Goal: Information Seeking & Learning: Learn about a topic

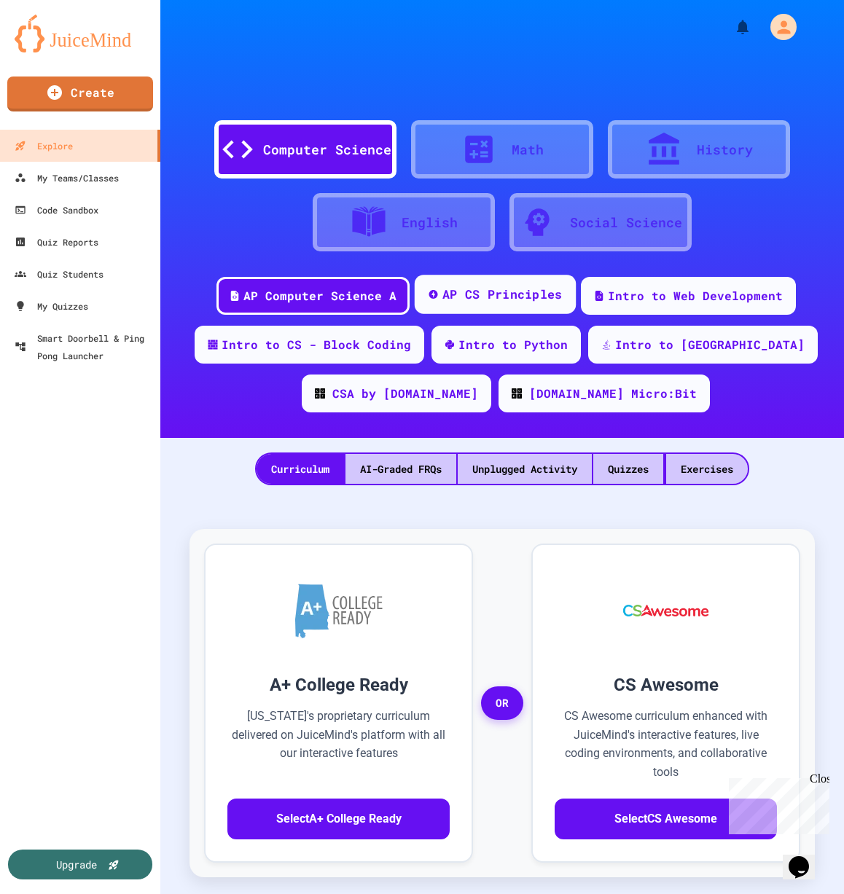
click at [476, 302] on div "AP CS Principles" at bounding box center [502, 295] width 120 height 18
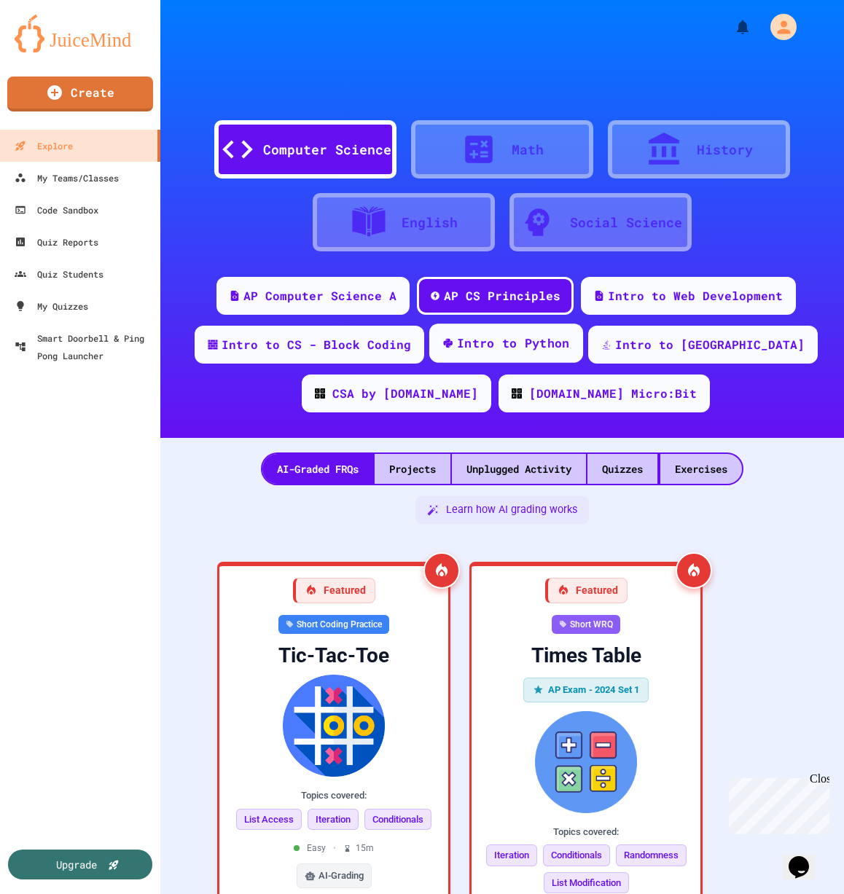
click at [495, 358] on div "Intro to Python" at bounding box center [505, 342] width 154 height 39
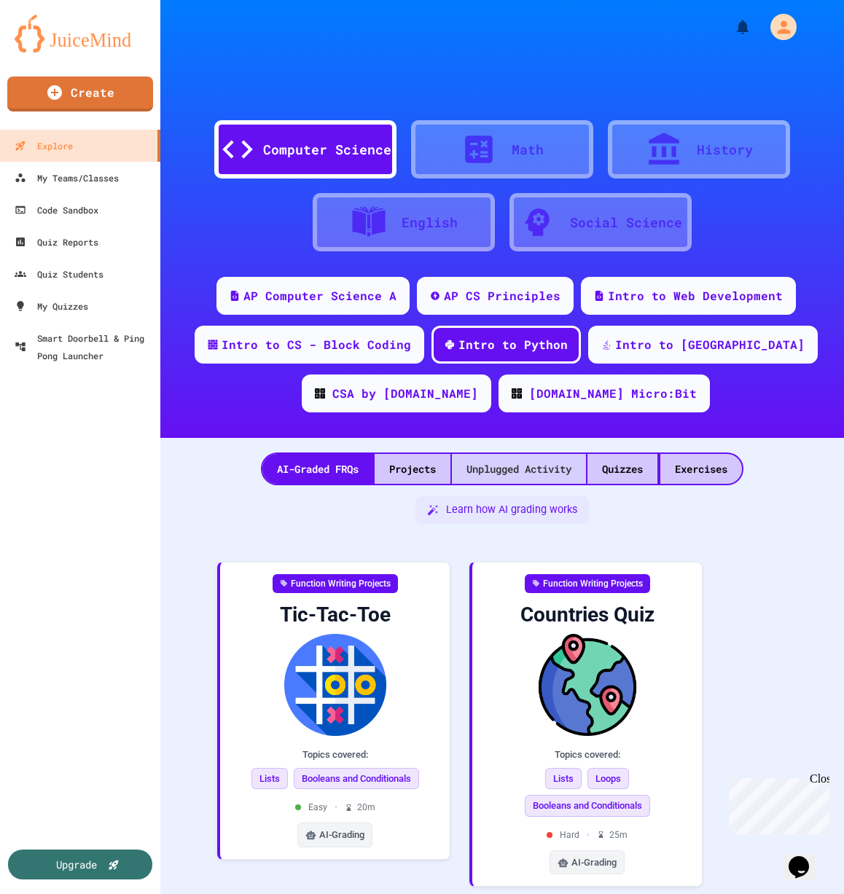
click at [509, 466] on div "Unplugged Activity" at bounding box center [519, 469] width 134 height 30
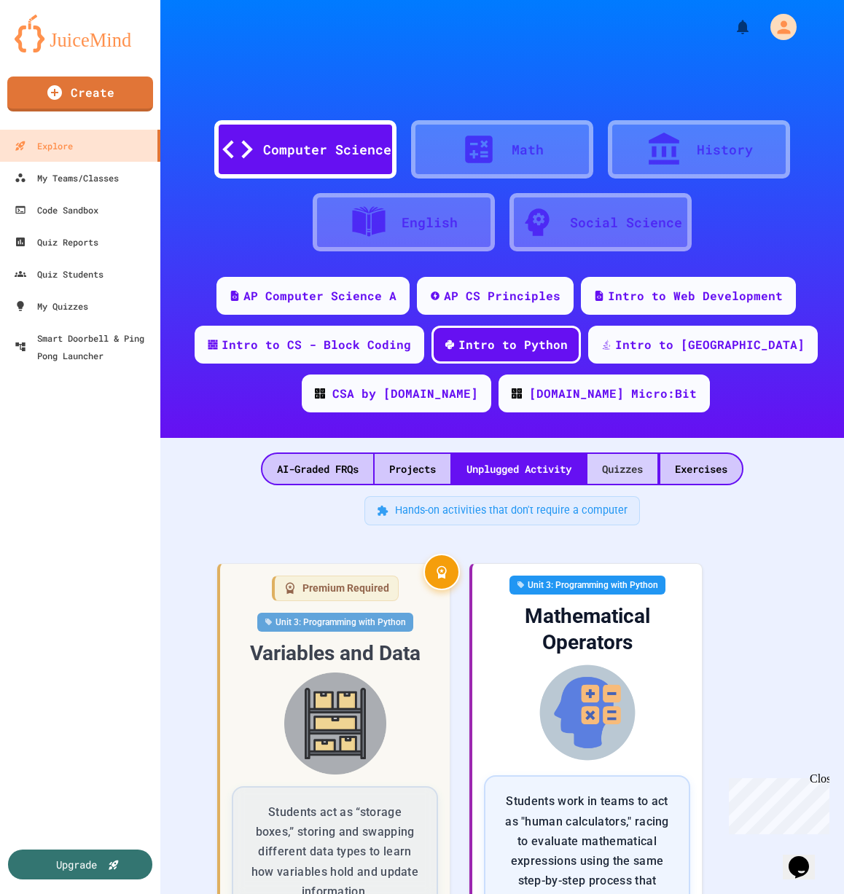
click at [614, 477] on div "Quizzes" at bounding box center [622, 469] width 70 height 30
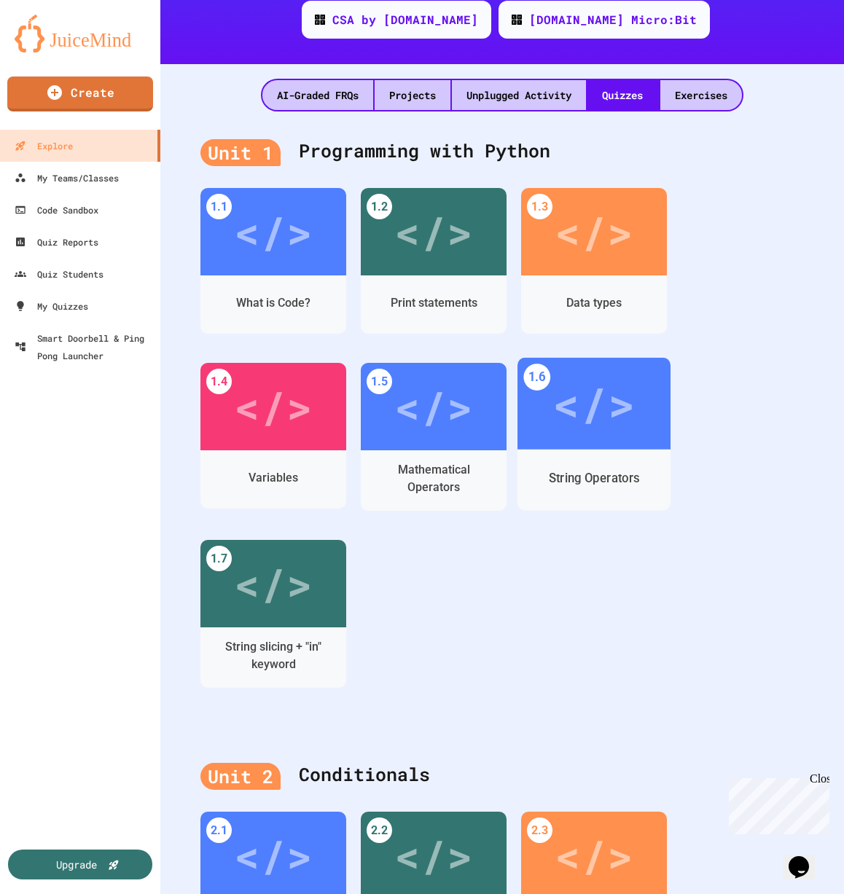
scroll to position [380, 0]
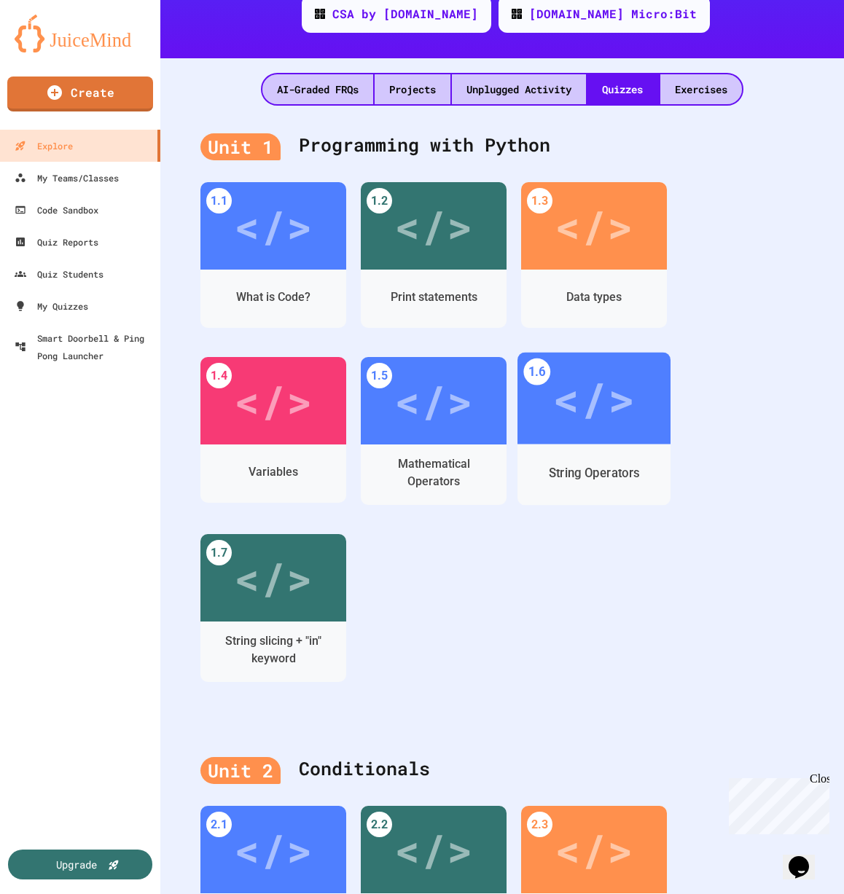
click at [588, 415] on div "</>" at bounding box center [593, 398] width 82 height 69
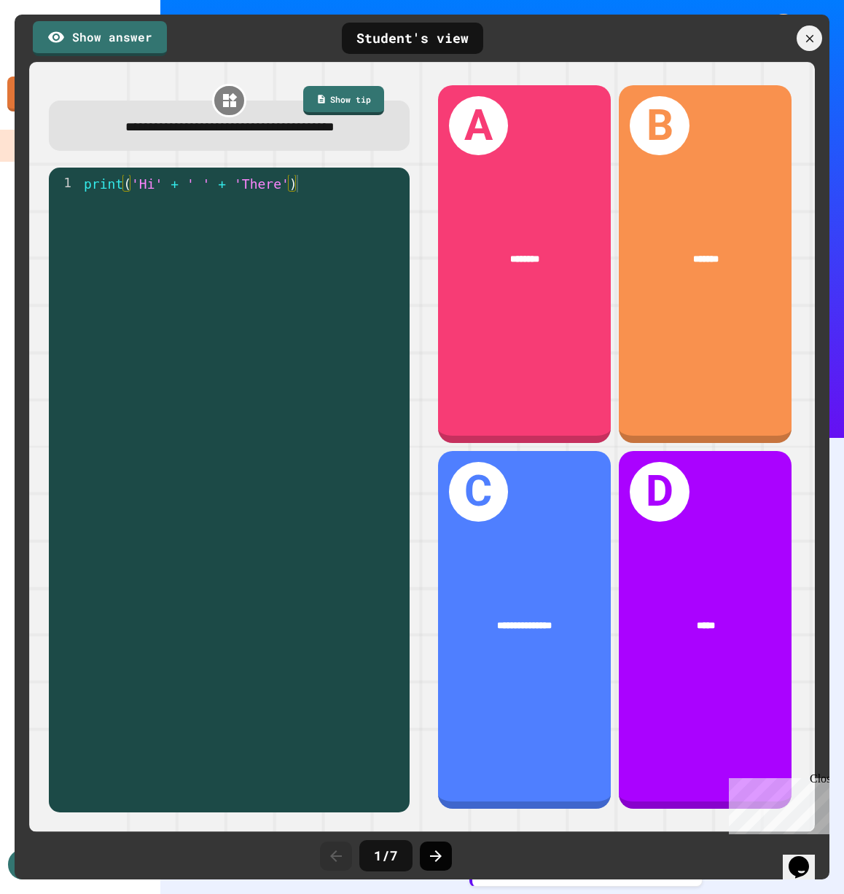
click at [433, 856] on icon at bounding box center [436, 856] width 12 height 12
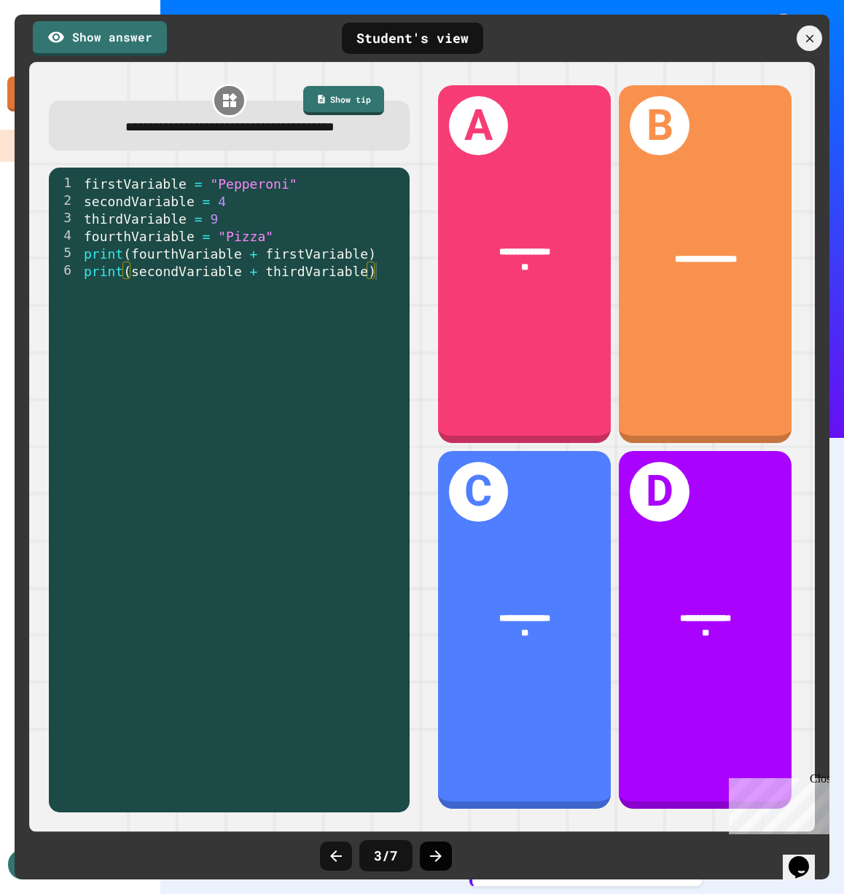
click at [433, 856] on icon at bounding box center [436, 856] width 12 height 12
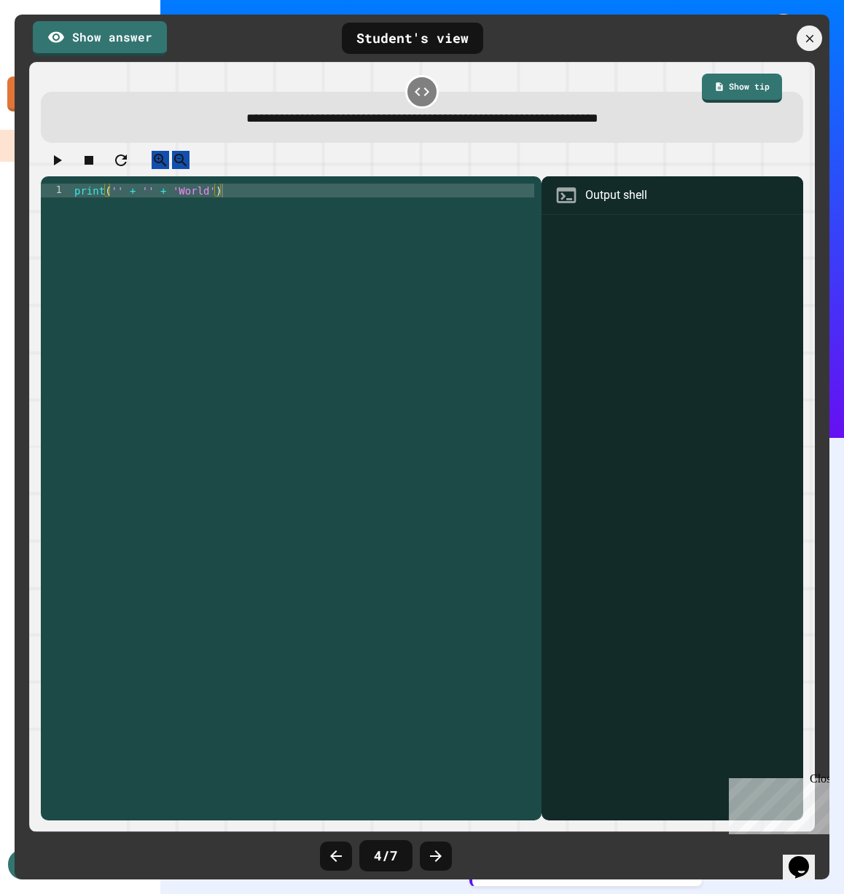
click at [433, 856] on icon at bounding box center [436, 856] width 12 height 12
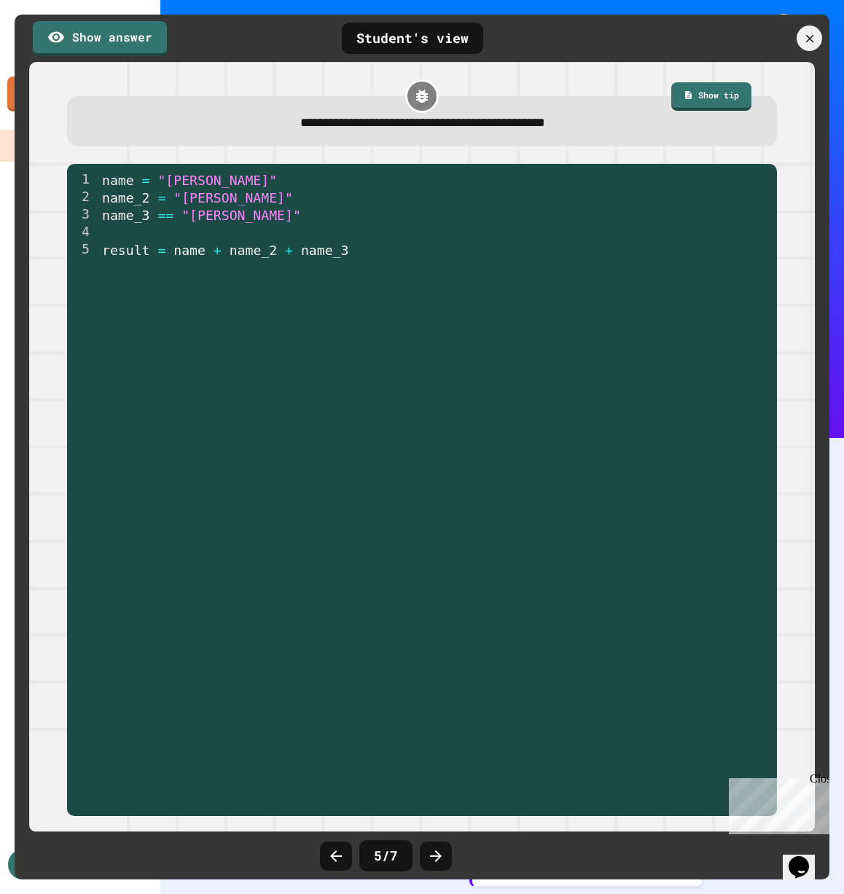
click at [433, 856] on icon at bounding box center [436, 856] width 12 height 12
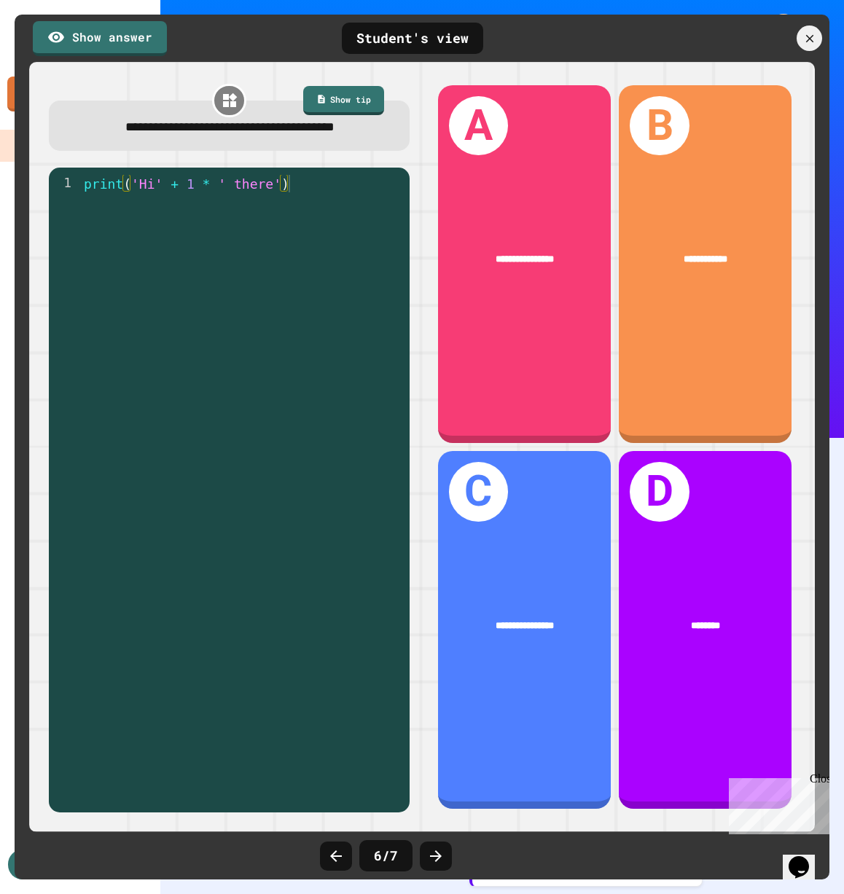
click at [433, 856] on icon at bounding box center [436, 856] width 12 height 12
click at [807, 32] on icon at bounding box center [809, 39] width 16 height 16
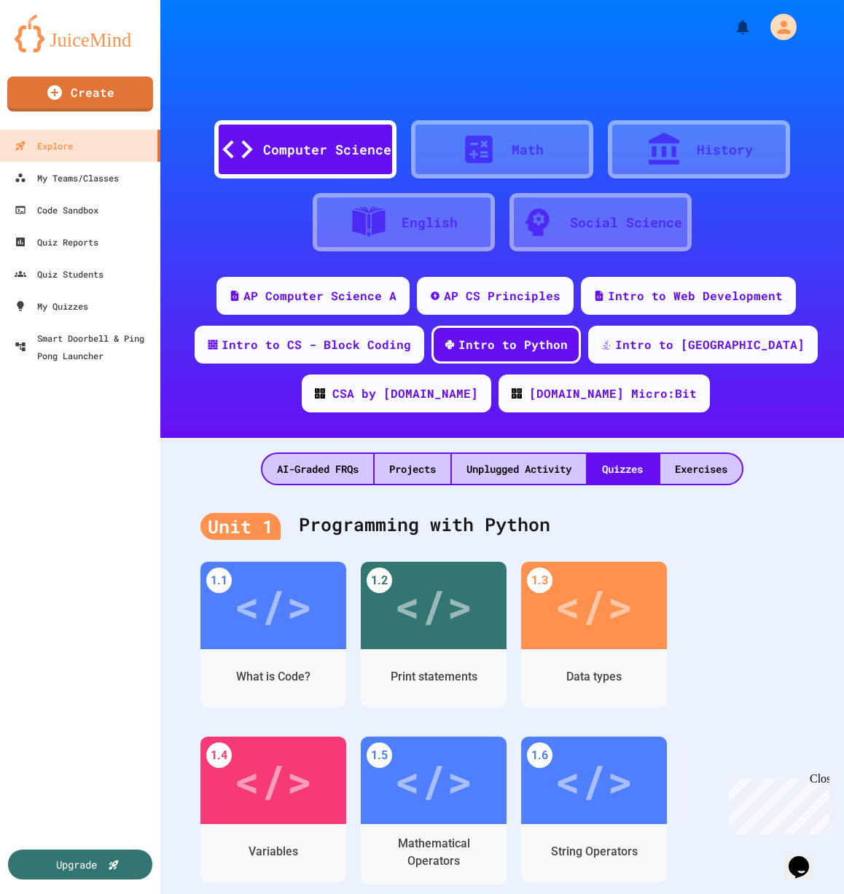
click at [735, 554] on div "Unit 1 Programming with Python" at bounding box center [501, 525] width 603 height 58
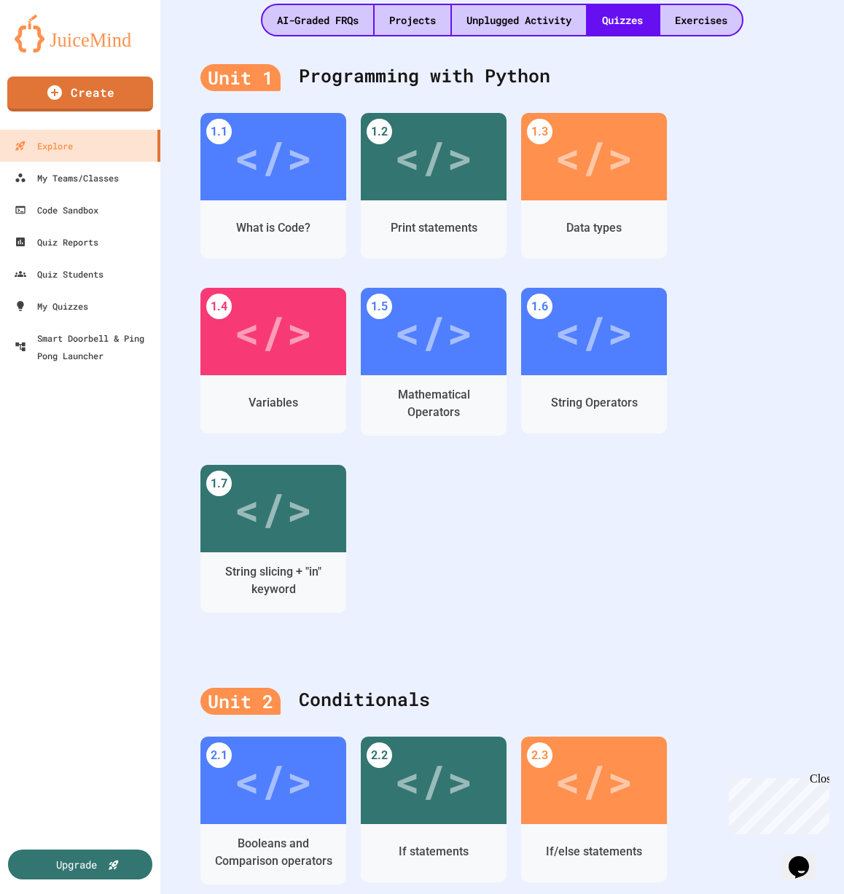
scroll to position [451, 0]
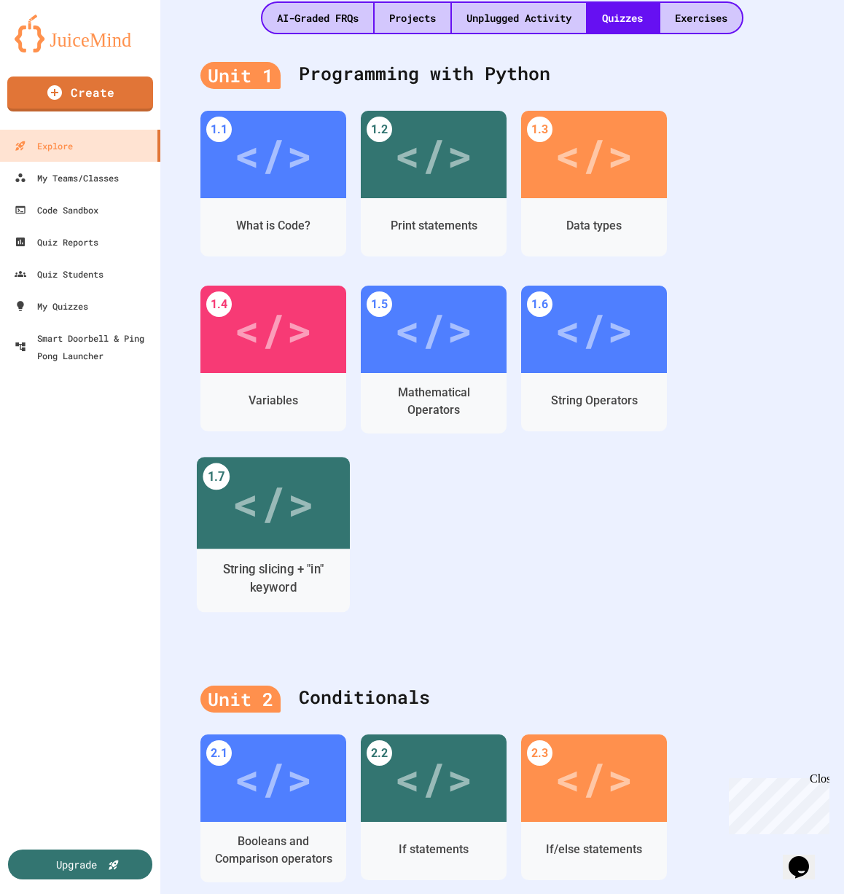
click at [263, 508] on div "</>" at bounding box center [273, 502] width 82 height 69
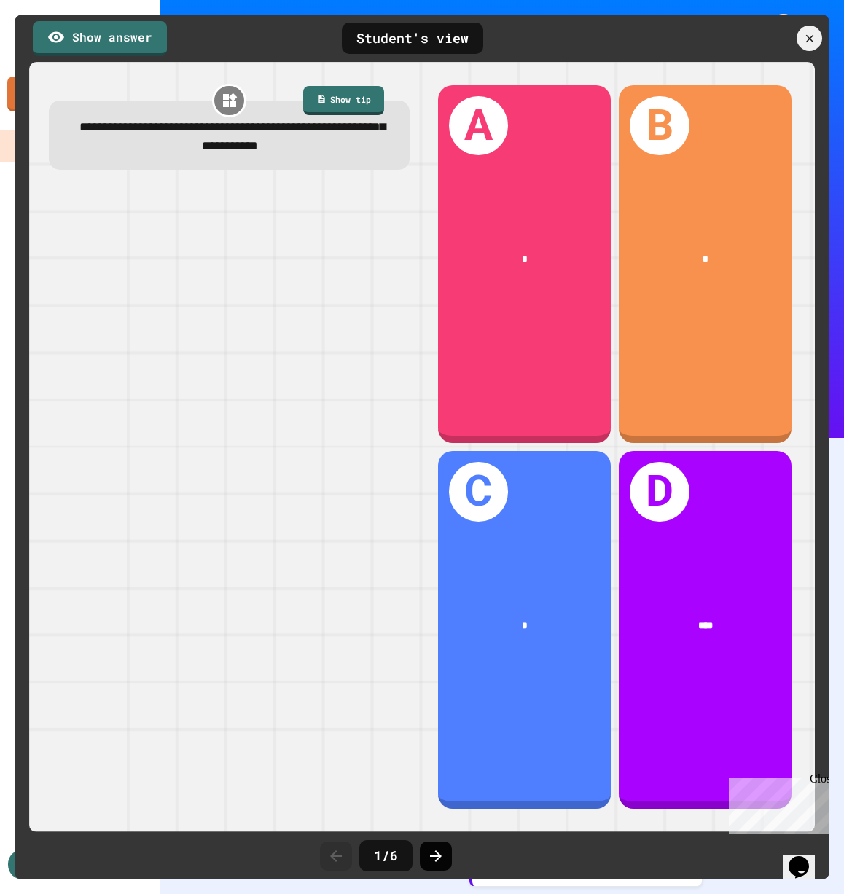
click at [440, 860] on icon at bounding box center [435, 855] width 17 height 17
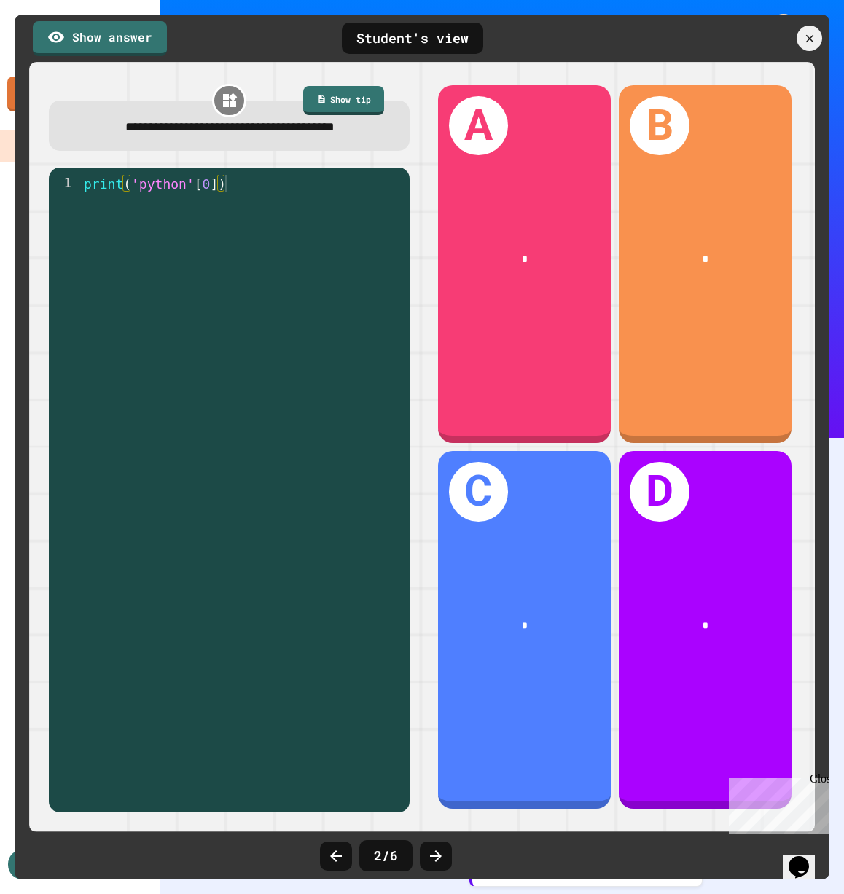
click at [440, 860] on icon at bounding box center [435, 855] width 17 height 17
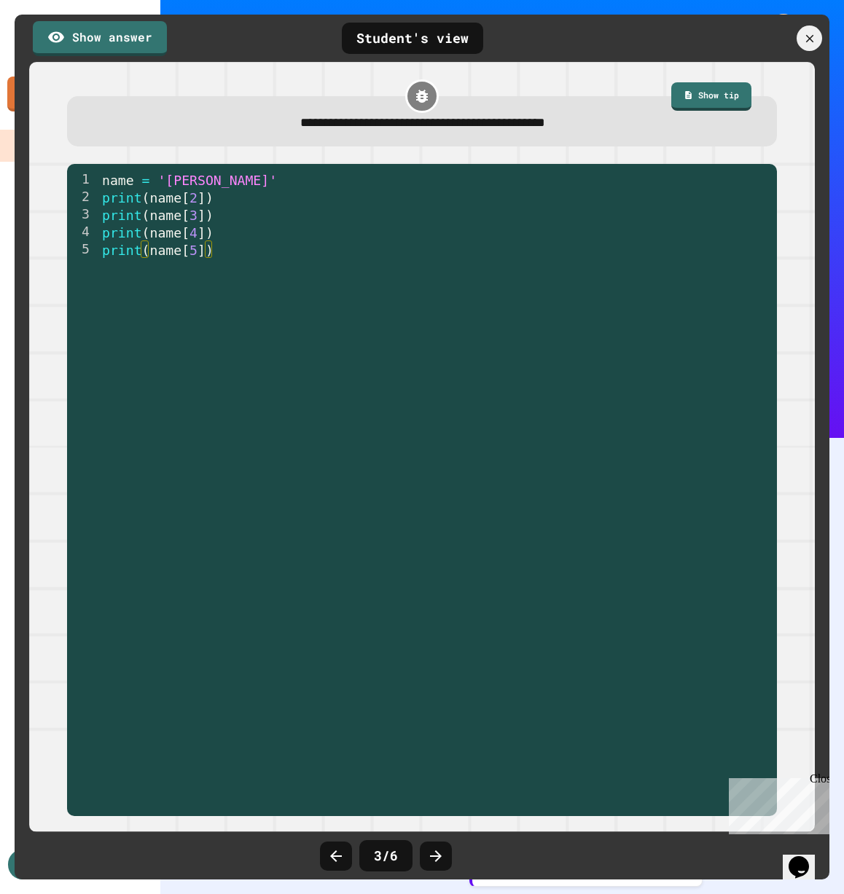
click at [440, 860] on icon at bounding box center [435, 855] width 17 height 17
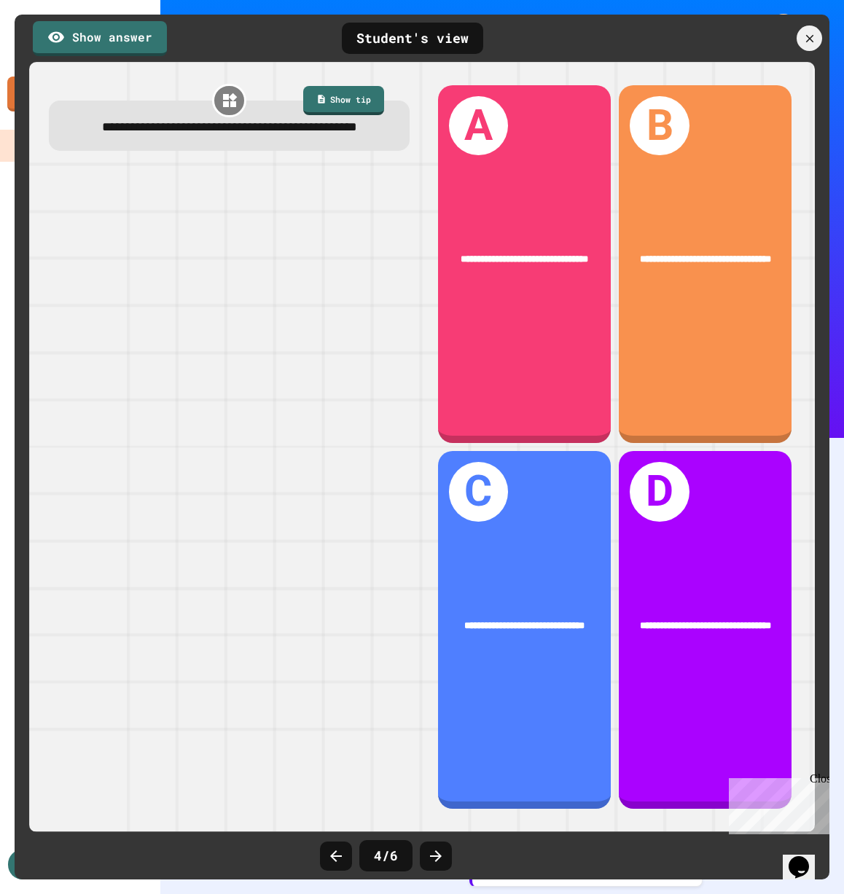
click at [440, 860] on icon at bounding box center [435, 855] width 17 height 17
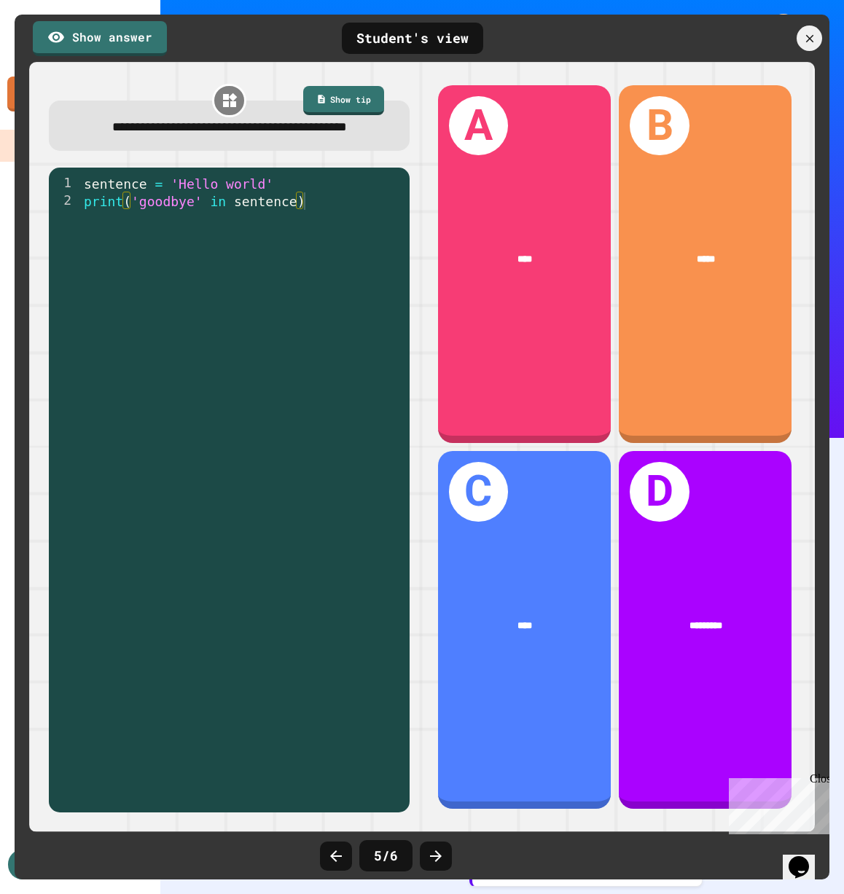
click at [440, 860] on icon at bounding box center [435, 855] width 17 height 17
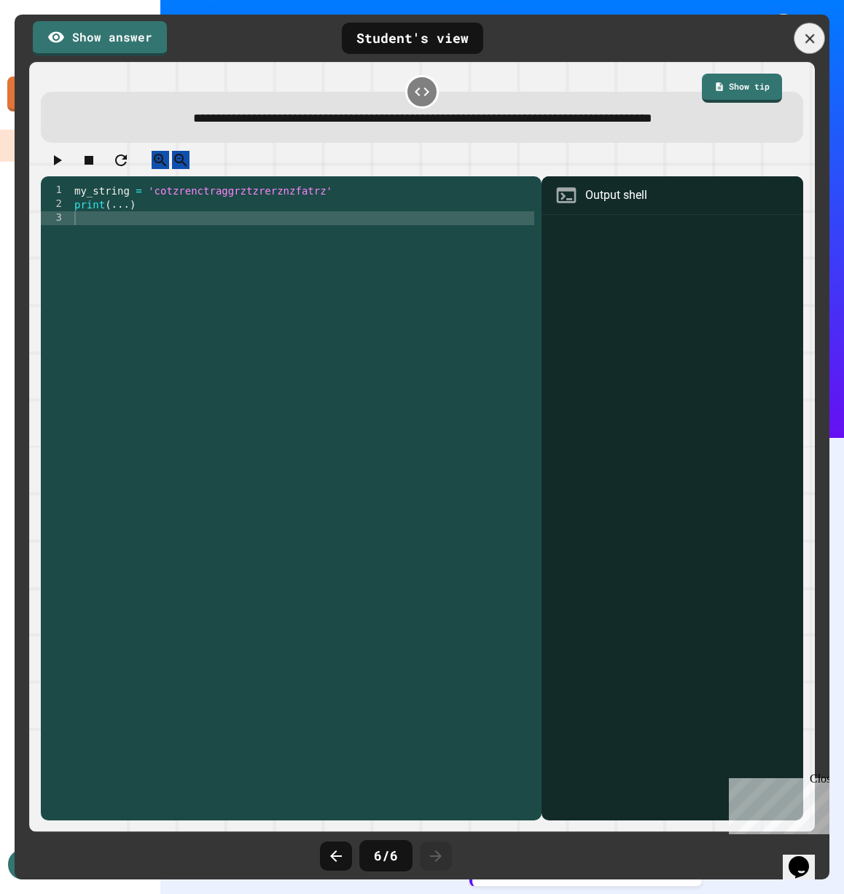
click at [807, 42] on icon at bounding box center [809, 39] width 16 height 16
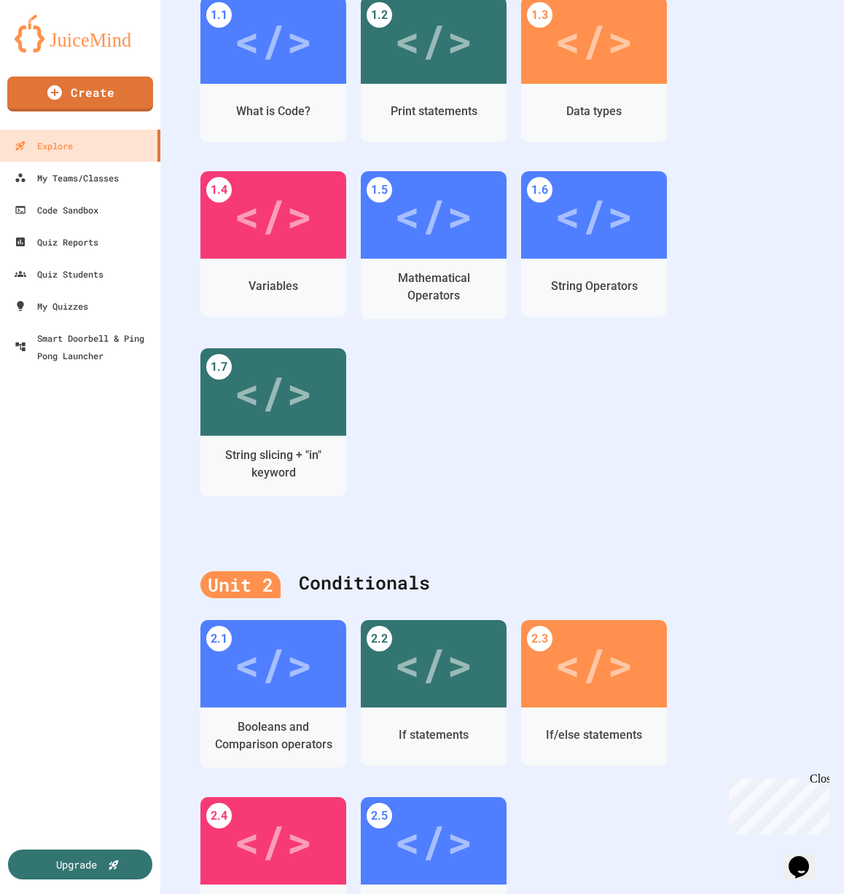
scroll to position [567, 0]
